Goal: Information Seeking & Learning: Check status

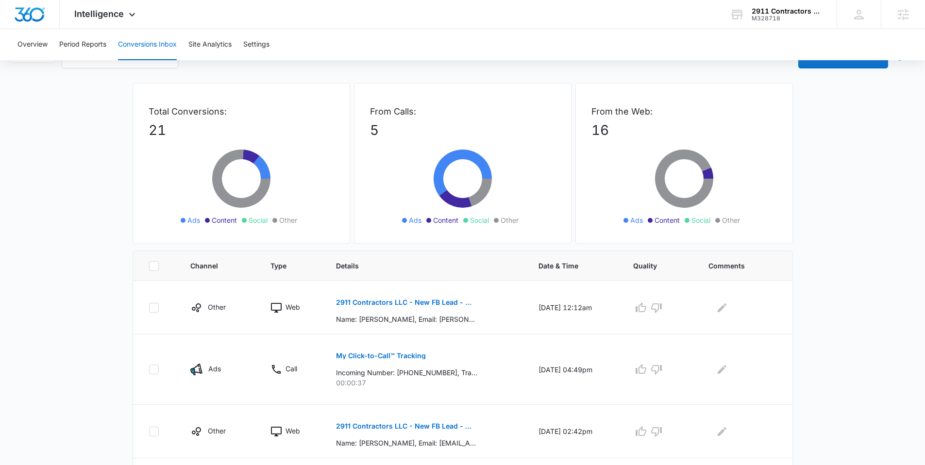
scroll to position [26, 0]
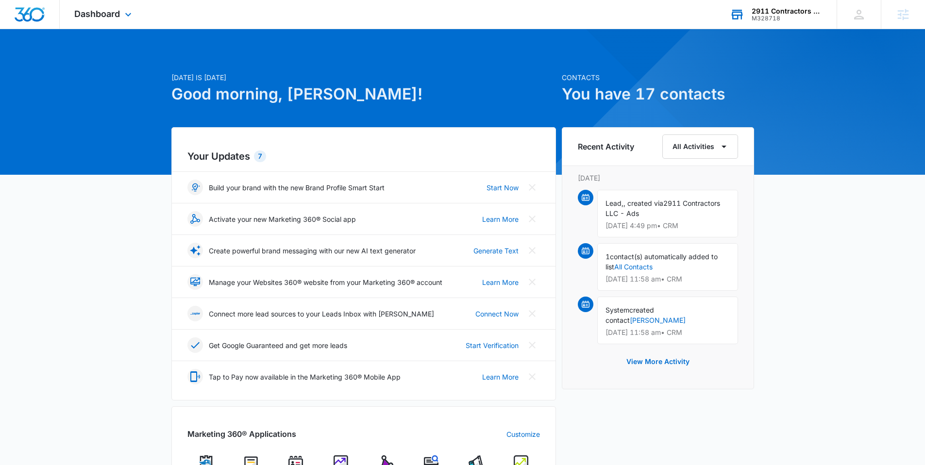
click at [759, 22] on div "2911 Contractors LLC M328718 Your Accounts View All" at bounding box center [775, 14] width 121 height 29
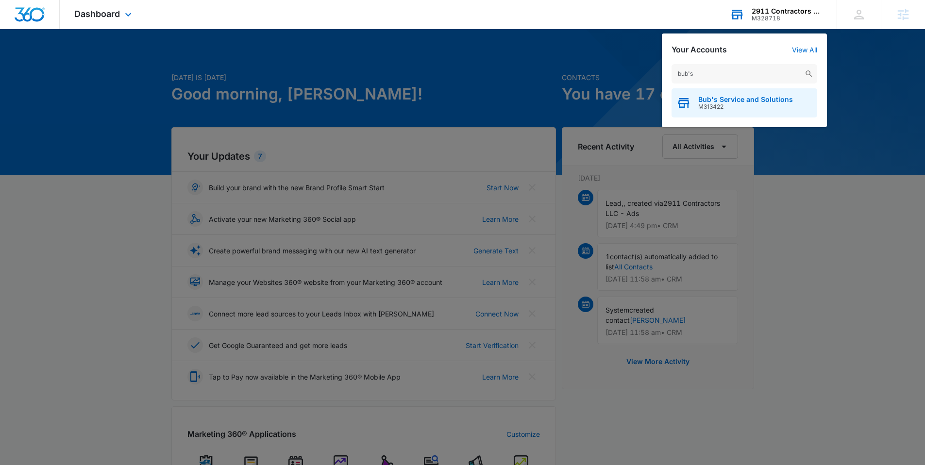
type input "bub's"
click at [711, 97] on span "Bub's Service and Solutions" at bounding box center [745, 100] width 95 height 8
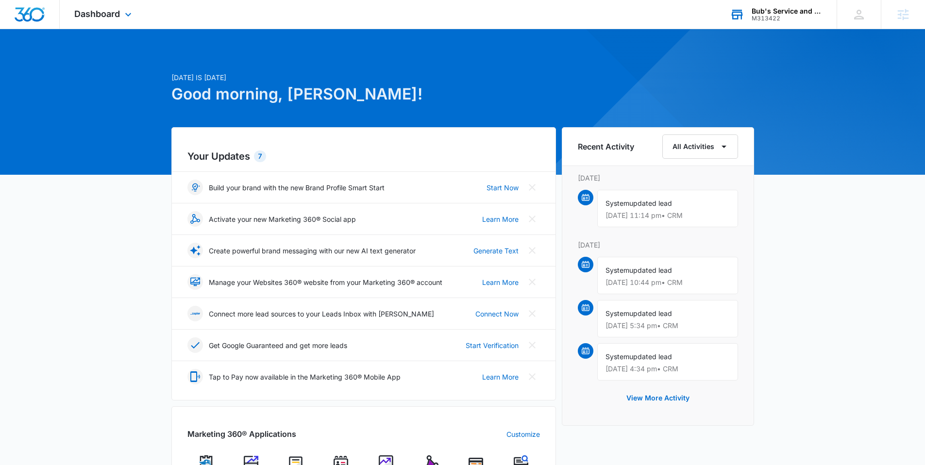
click at [90, 23] on div "Dashboard Apps Reputation Websites Forms CRM Email Social Payments POS Content …" at bounding box center [104, 14] width 89 height 29
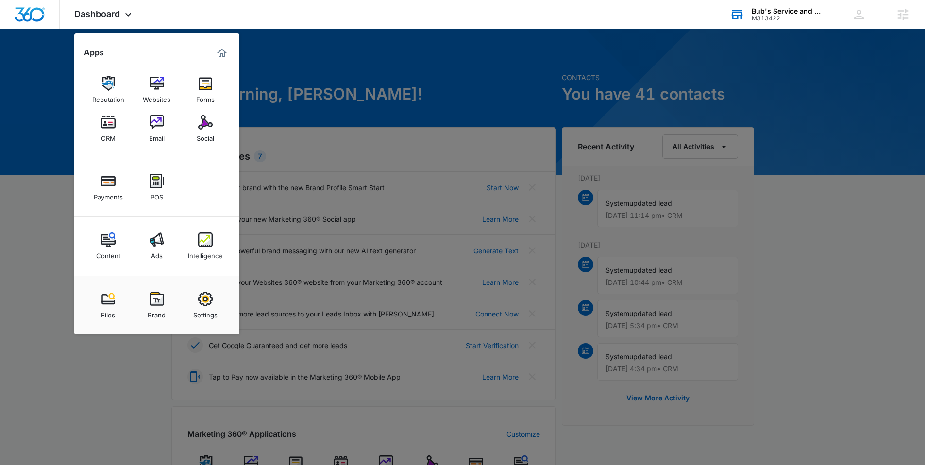
click at [204, 246] on img at bounding box center [205, 240] width 15 height 15
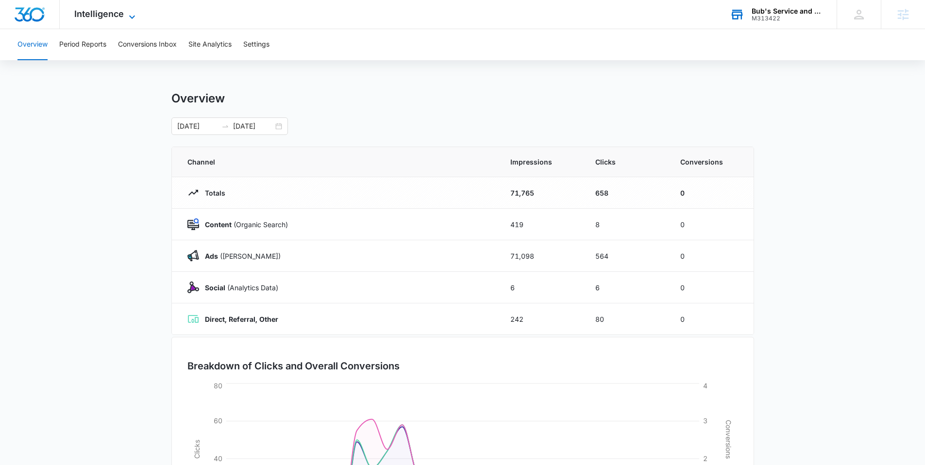
click at [112, 12] on span "Intelligence" at bounding box center [99, 14] width 50 height 10
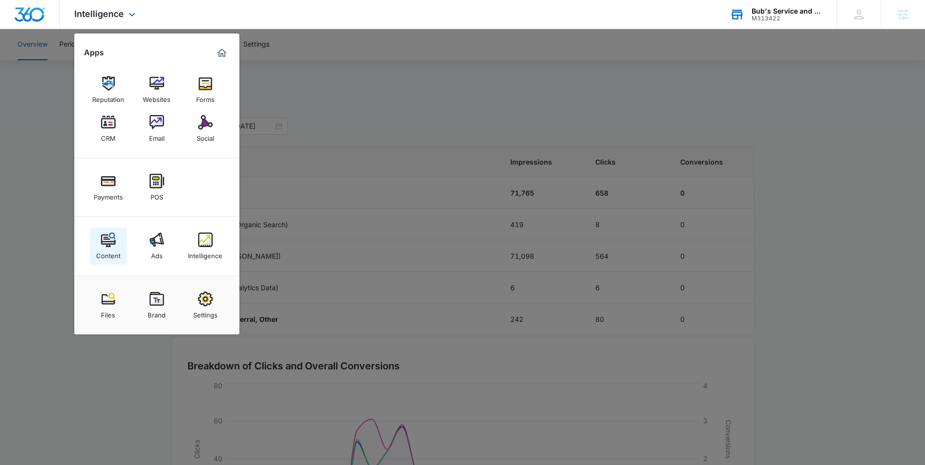
click at [116, 248] on div "Content" at bounding box center [108, 253] width 24 height 13
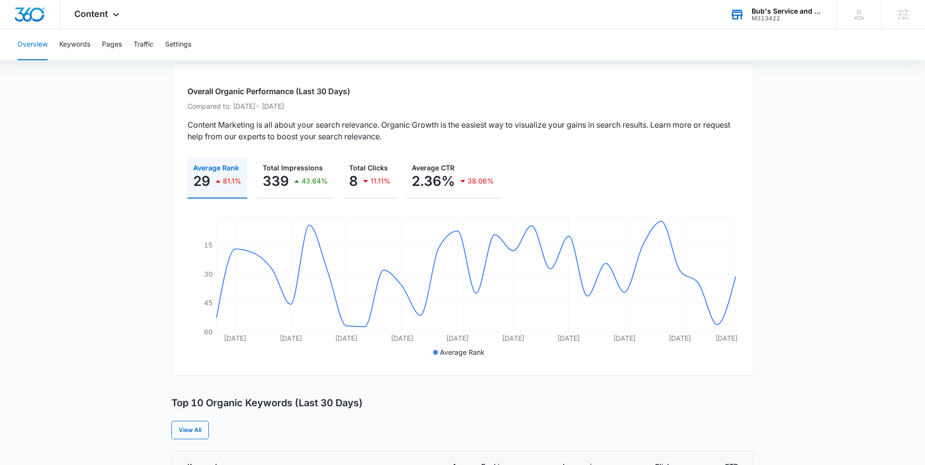
scroll to position [12, 0]
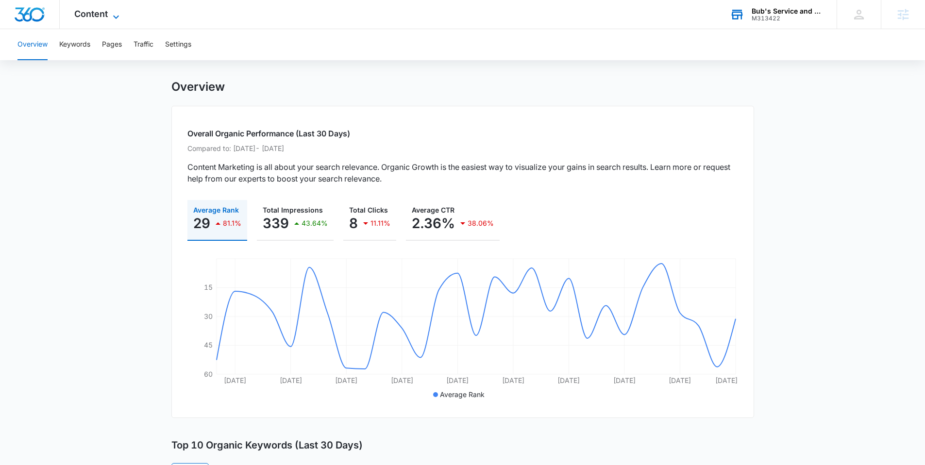
click at [119, 17] on icon at bounding box center [116, 17] width 12 height 12
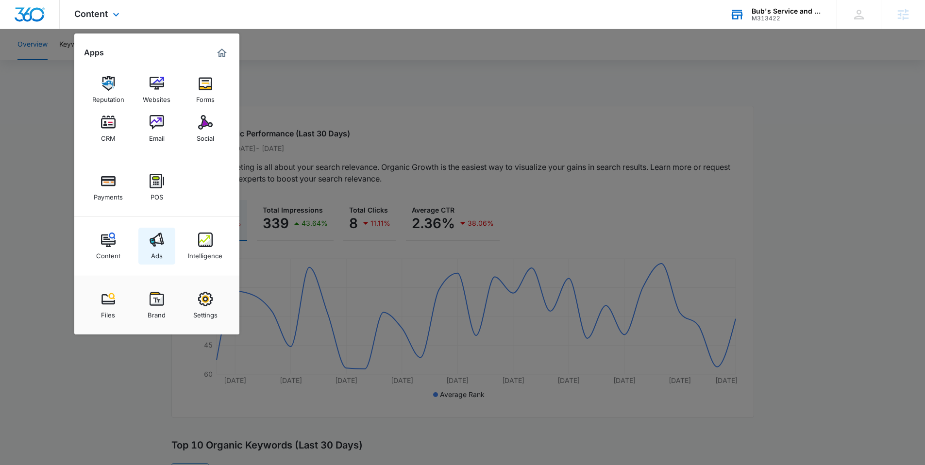
click at [165, 234] on link "Ads" at bounding box center [156, 246] width 37 height 37
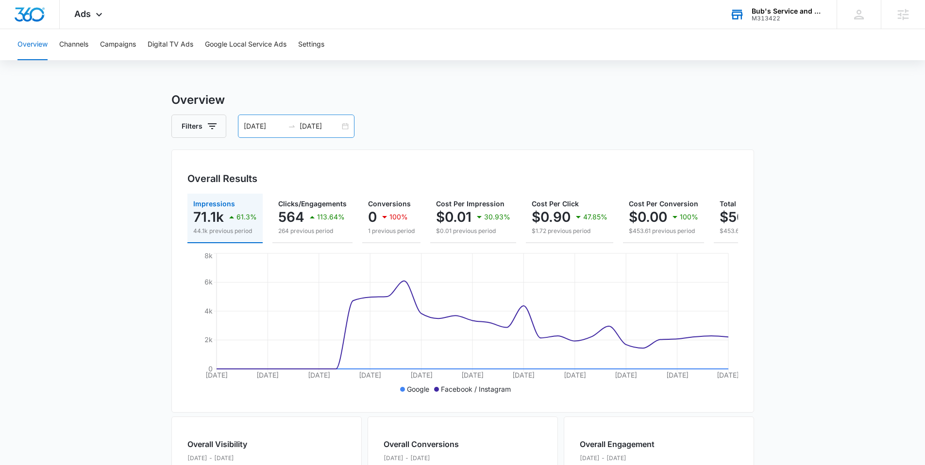
click at [345, 129] on div "07/01/2025 07/31/2025" at bounding box center [296, 126] width 117 height 23
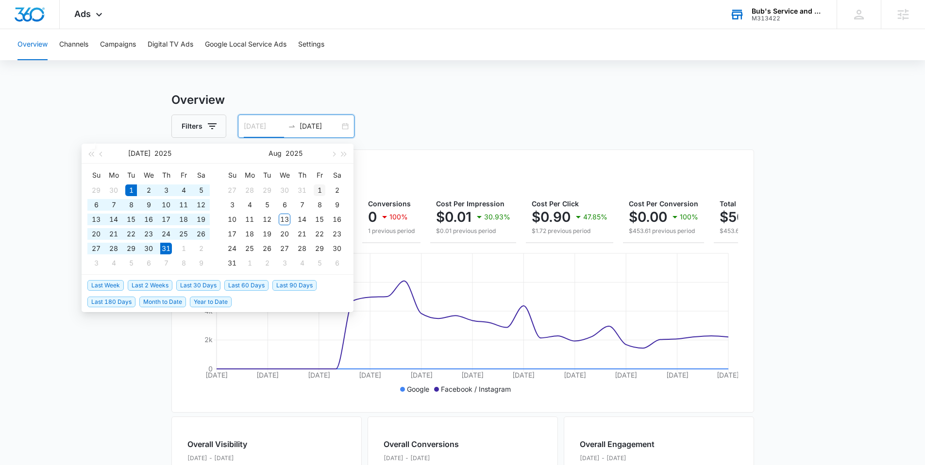
type input "08/01/2025"
click at [317, 187] on div "1" at bounding box center [320, 191] width 12 height 12
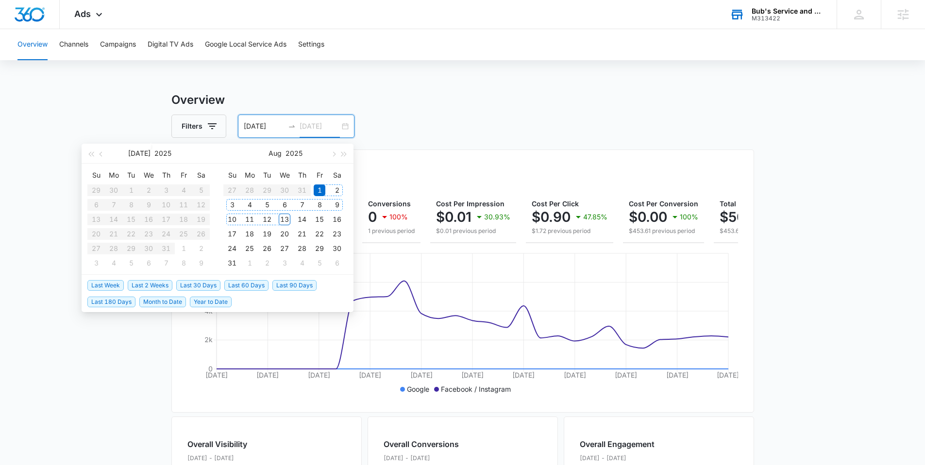
type input "08/13/2025"
click at [280, 218] on div "13" at bounding box center [285, 220] width 12 height 12
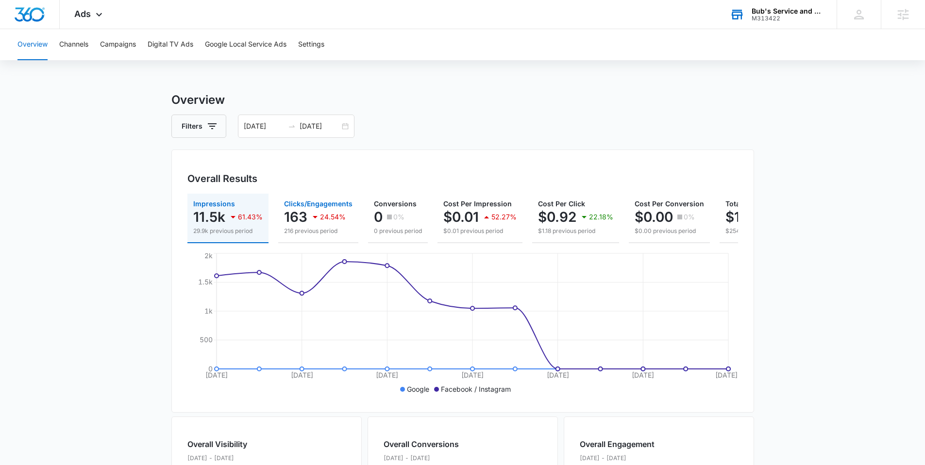
click at [285, 240] on button "Clicks/Engagements 163 24.54% 216 previous period" at bounding box center [318, 219] width 80 height 50
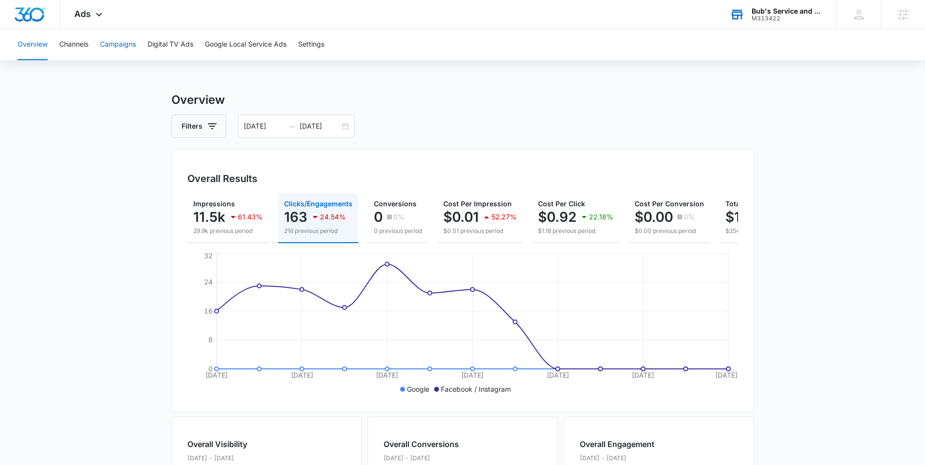
click at [122, 43] on button "Campaigns" at bounding box center [118, 44] width 36 height 31
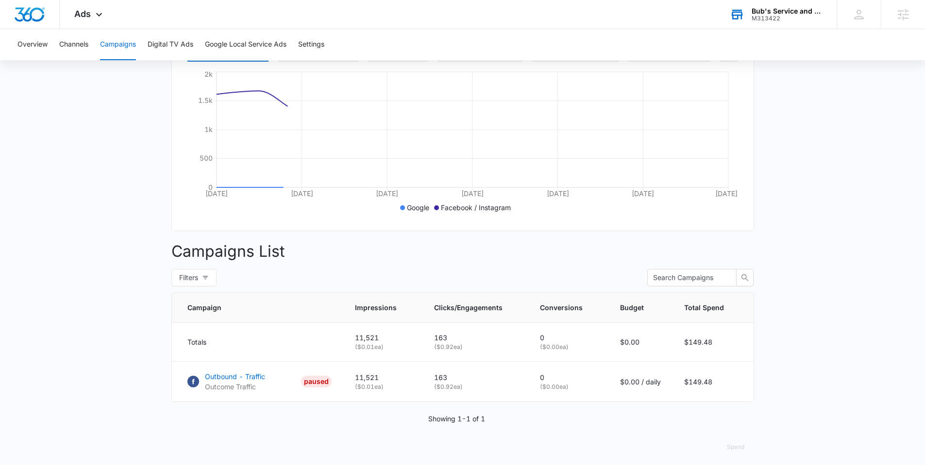
scroll to position [194, 0]
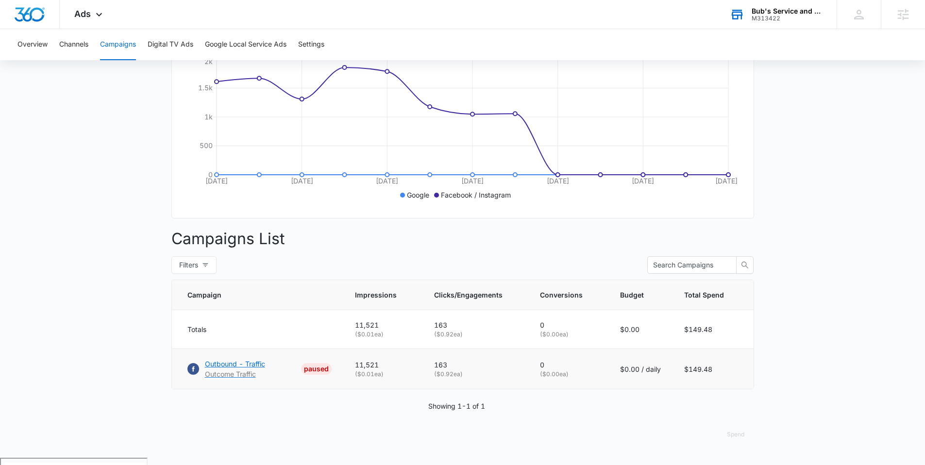
click at [260, 369] on p "Outbound - Traffic" at bounding box center [235, 364] width 60 height 10
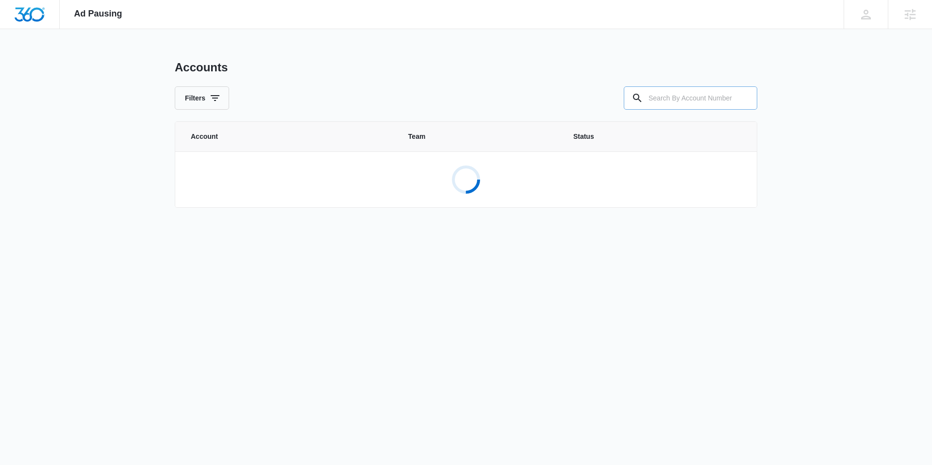
click at [675, 101] on input "text" at bounding box center [691, 97] width 134 height 23
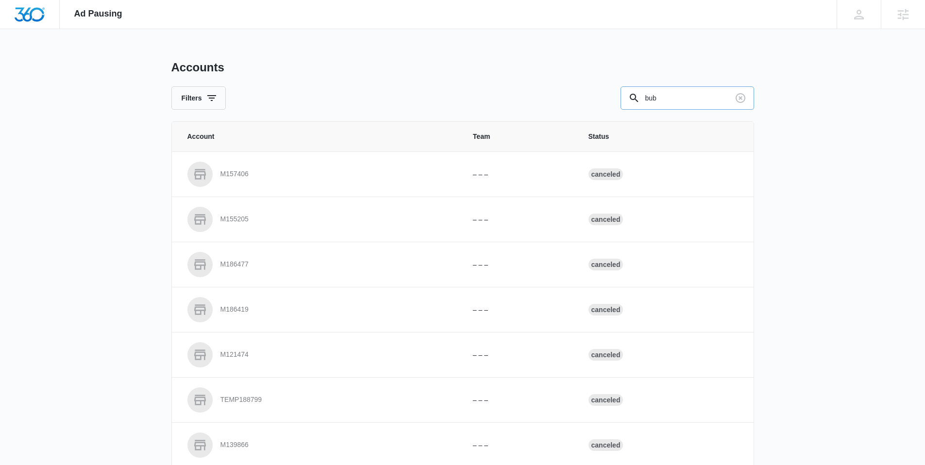
drag, startPoint x: 664, startPoint y: 99, endPoint x: 648, endPoint y: 100, distance: 15.6
click at [648, 100] on input "bub" at bounding box center [688, 97] width 134 height 23
type input "b"
paste input "M313422"
type input "M313422"
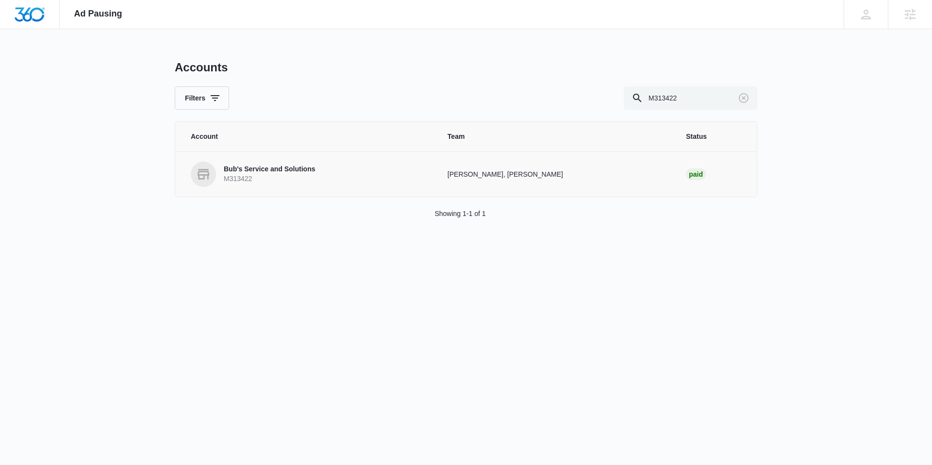
click at [291, 171] on p "Bub's Service and Solutions" at bounding box center [269, 170] width 91 height 10
